Goal: Information Seeking & Learning: Learn about a topic

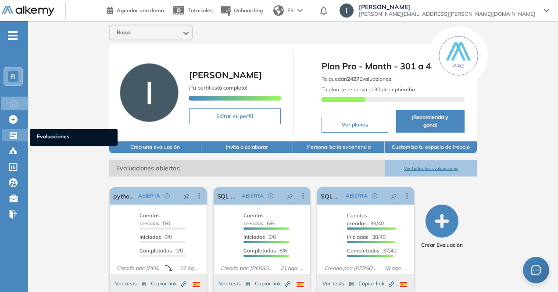
click at [16, 133] on icon at bounding box center [13, 135] width 7 height 7
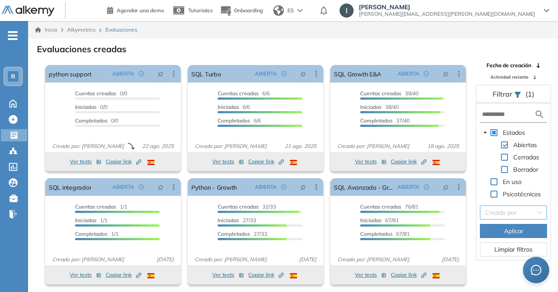
click at [507, 206] on input "search" at bounding box center [511, 212] width 50 height 13
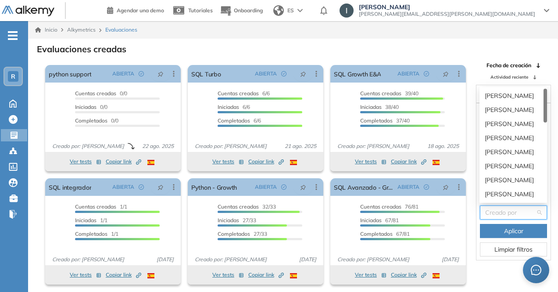
drag, startPoint x: 499, startPoint y: 205, endPoint x: 500, endPoint y: 201, distance: 4.4
click at [499, 206] on input "search" at bounding box center [511, 212] width 50 height 13
click at [478, 45] on div "Evaluaciones creadas" at bounding box center [293, 48] width 516 height 12
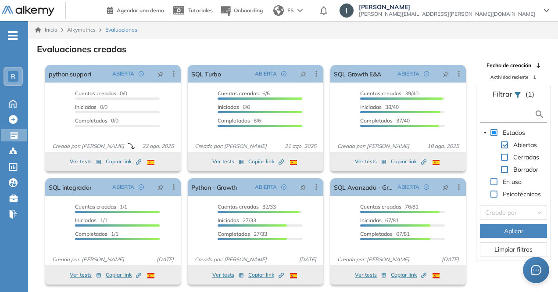
click at [493, 111] on input "text" at bounding box center [509, 114] width 52 height 9
type input "******"
click at [517, 232] on span "Aplicar" at bounding box center [513, 231] width 19 height 10
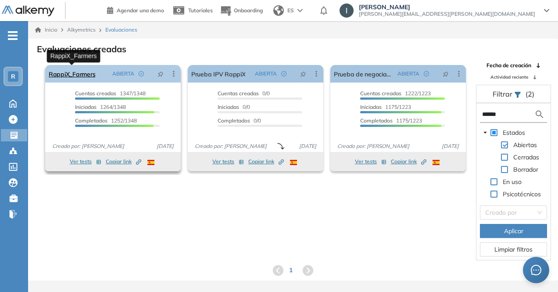
click at [72, 75] on link "RappiX_Farmers" at bounding box center [72, 74] width 47 height 18
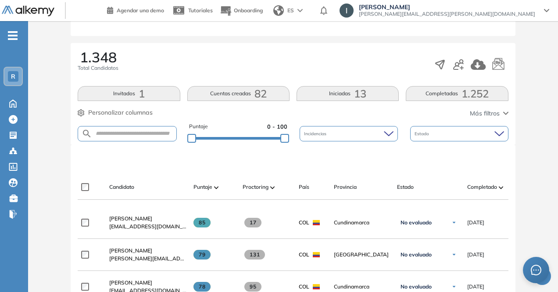
scroll to position [132, 0]
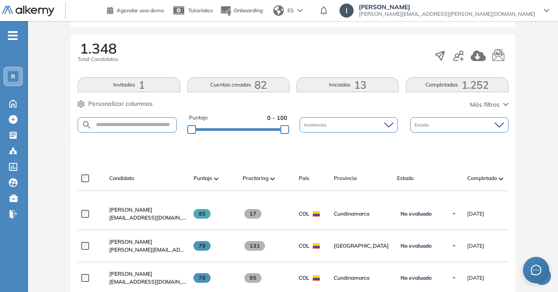
click at [111, 120] on form at bounding box center [127, 124] width 99 height 15
click at [108, 126] on input "text" at bounding box center [134, 125] width 84 height 7
type input "**********"
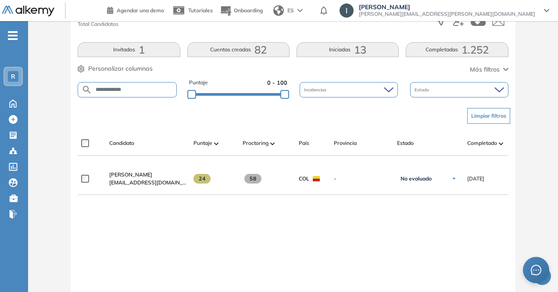
scroll to position [248, 0]
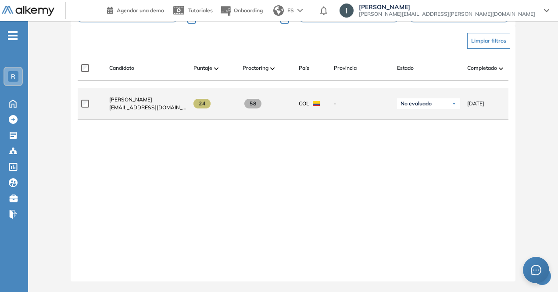
click at [148, 104] on span "[EMAIL_ADDRESS][DOMAIN_NAME]" at bounding box center [147, 108] width 77 height 8
click at [207, 101] on span at bounding box center [202, 104] width 17 height 10
click at [131, 96] on span "[PERSON_NAME]" at bounding box center [130, 99] width 43 height 7
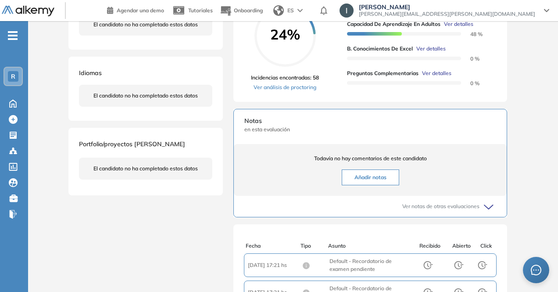
scroll to position [64, 0]
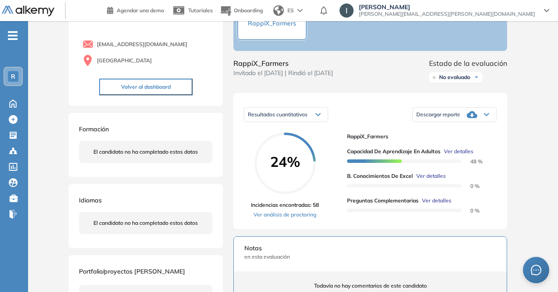
click at [298, 161] on circle at bounding box center [285, 163] width 59 height 59
click at [379, 165] on div at bounding box center [404, 160] width 114 height 10
drag, startPoint x: 368, startPoint y: 192, endPoint x: 427, endPoint y: 199, distance: 59.2
click at [427, 199] on div "Capacidad de Aprendizaje en Adultos Ver detalles 48 % B. Conocimientos de Excel…" at bounding box center [418, 177] width 143 height 74
click at [427, 203] on div "Capacidad de Aprendizaje en Adultos Ver detalles 48 % B. Conocimientos de Excel…" at bounding box center [418, 177] width 143 height 74
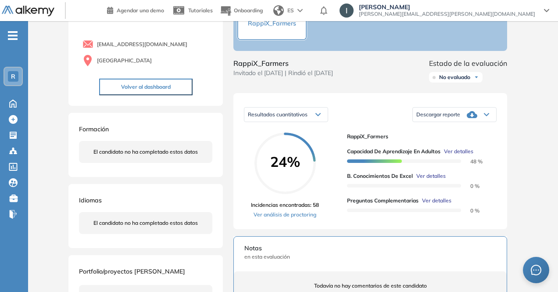
drag, startPoint x: 404, startPoint y: 193, endPoint x: 401, endPoint y: 184, distance: 9.3
click at [403, 189] on div at bounding box center [404, 185] width 114 height 10
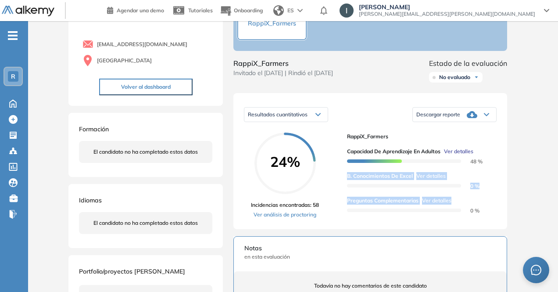
drag, startPoint x: 349, startPoint y: 185, endPoint x: 506, endPoint y: 226, distance: 161.5
click at [506, 226] on div "Resultados cuantitativos Resultados cuantitativos Resultados relativos Descarga…" at bounding box center [371, 161] width 274 height 136
click at [497, 216] on div "Resultados cuantitativos Resultados cuantitativos Resultados relativos Descarga…" at bounding box center [371, 161] width 274 height 136
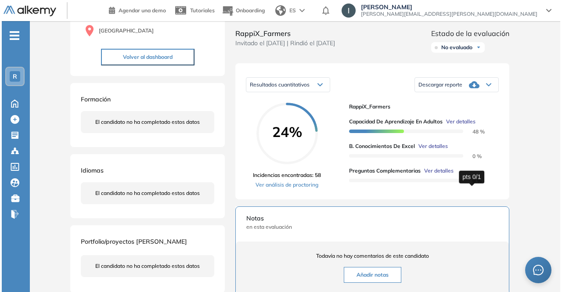
scroll to position [108, 0]
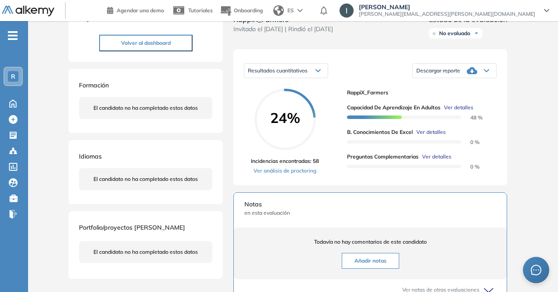
click at [439, 136] on span "Ver detalles" at bounding box center [431, 132] width 29 height 8
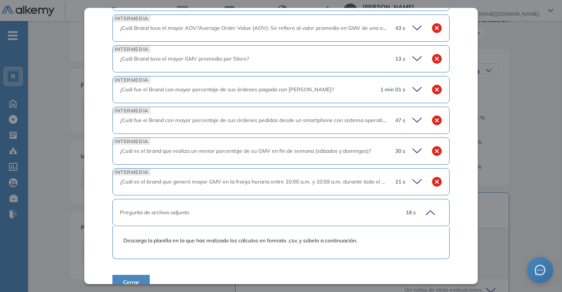
scroll to position [443, 0]
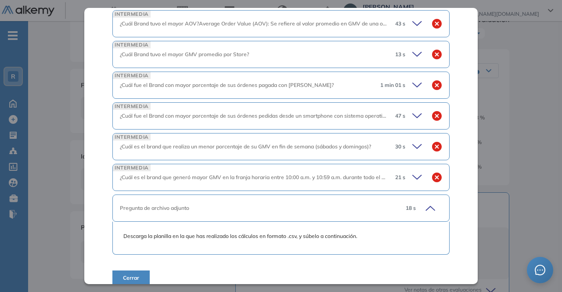
click at [412, 140] on icon at bounding box center [418, 146] width 12 height 12
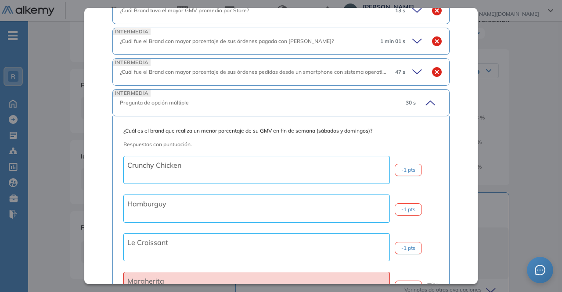
scroll to position [400, 0]
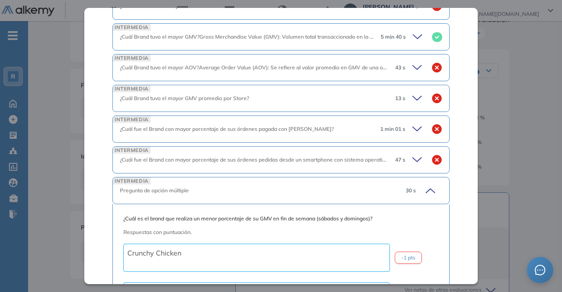
click at [429, 185] on div "INTERMEDIA Pregunta de opción múltiple 30 s" at bounding box center [280, 190] width 337 height 27
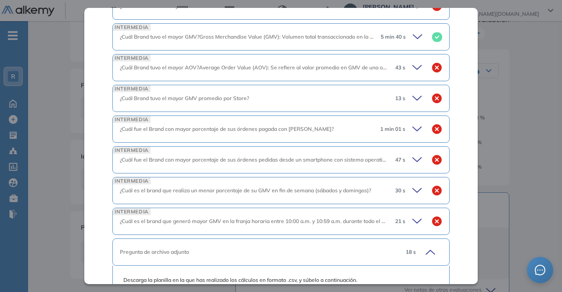
click at [413, 125] on div "INTERMEDIA ¿Cuál fue el Brand con mayor porcentaje de sus órdenes pagada con [P…" at bounding box center [280, 128] width 337 height 27
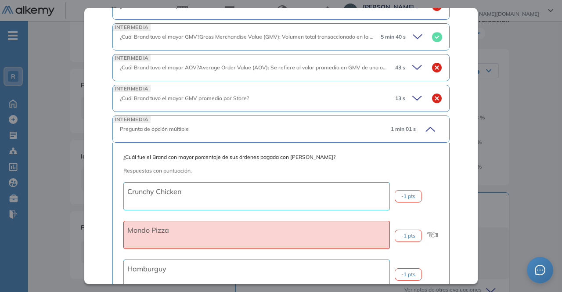
click at [423, 123] on icon at bounding box center [429, 129] width 12 height 12
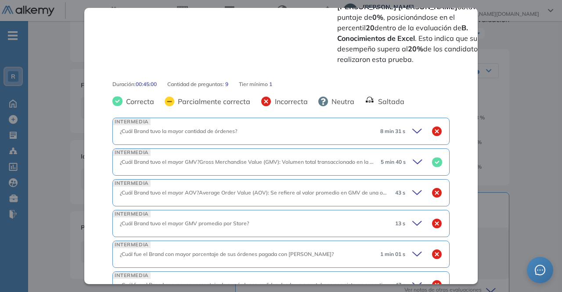
scroll to position [268, 0]
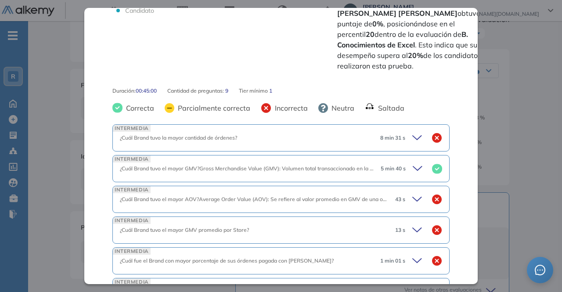
click at [413, 162] on icon at bounding box center [419, 168] width 12 height 12
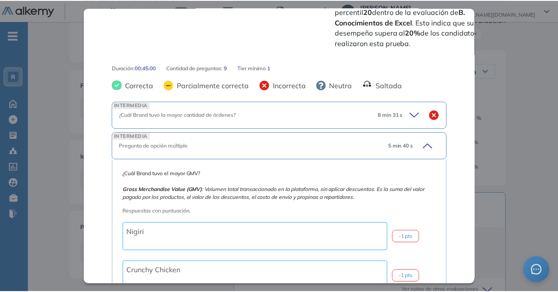
scroll to position [293, 0]
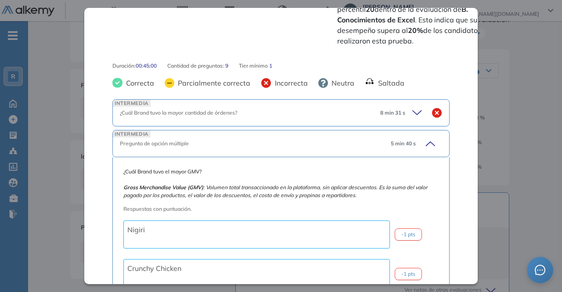
click at [426, 137] on icon at bounding box center [429, 143] width 12 height 12
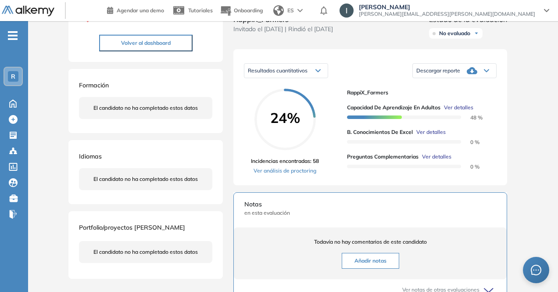
click at [478, 32] on div "B. Conocimientos de Excel Intermedio Idiomas Objetivos Excel Análisis de datos …" at bounding box center [293, 185] width 457 height 508
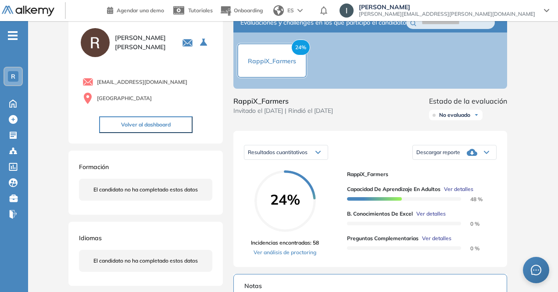
scroll to position [0, 0]
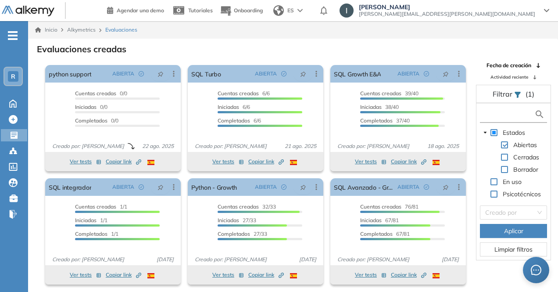
click at [508, 114] on input "text" at bounding box center [509, 114] width 52 height 9
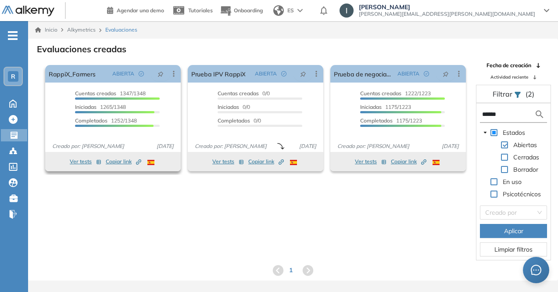
type input "******"
click at [125, 159] on span "Copiar link Created by potrace 1.16, written by [PERSON_NAME] [DATE]-[DATE]" at bounding box center [124, 162] width 36 height 8
